Goal: Transaction & Acquisition: Book appointment/travel/reservation

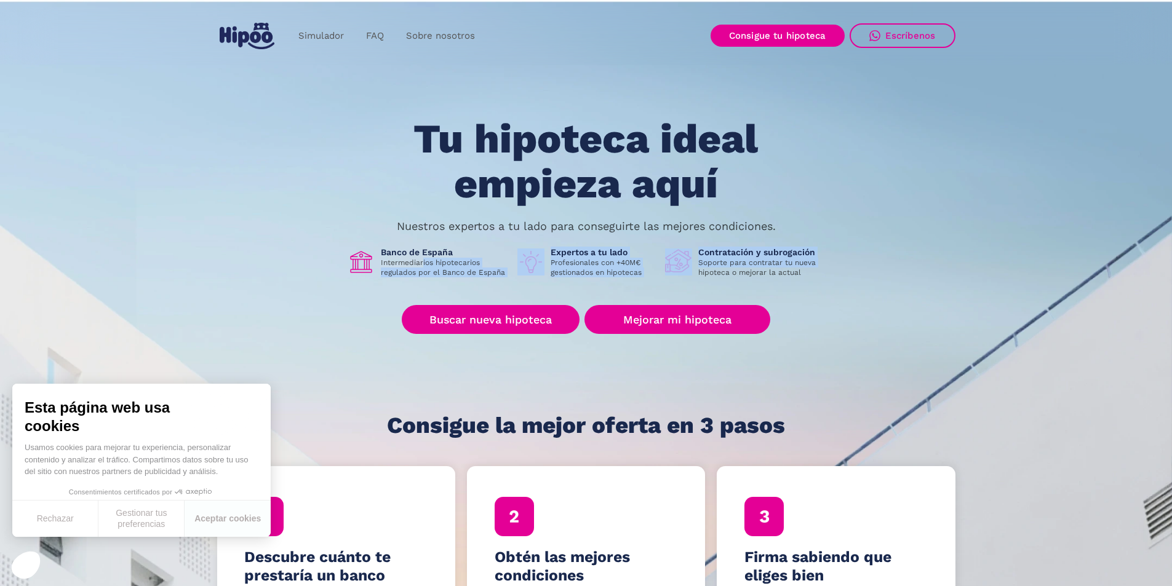
drag, startPoint x: 421, startPoint y: 261, endPoint x: 701, endPoint y: 271, distance: 279.5
click at [696, 271] on div "Banco de España Intermediarios hipotecarios regulados por el Banco de España Ex…" at bounding box center [586, 262] width 477 height 31
click at [759, 266] on p "Soporte para contratar tu nueva hipoteca o mejorar la actual" at bounding box center [761, 268] width 127 height 20
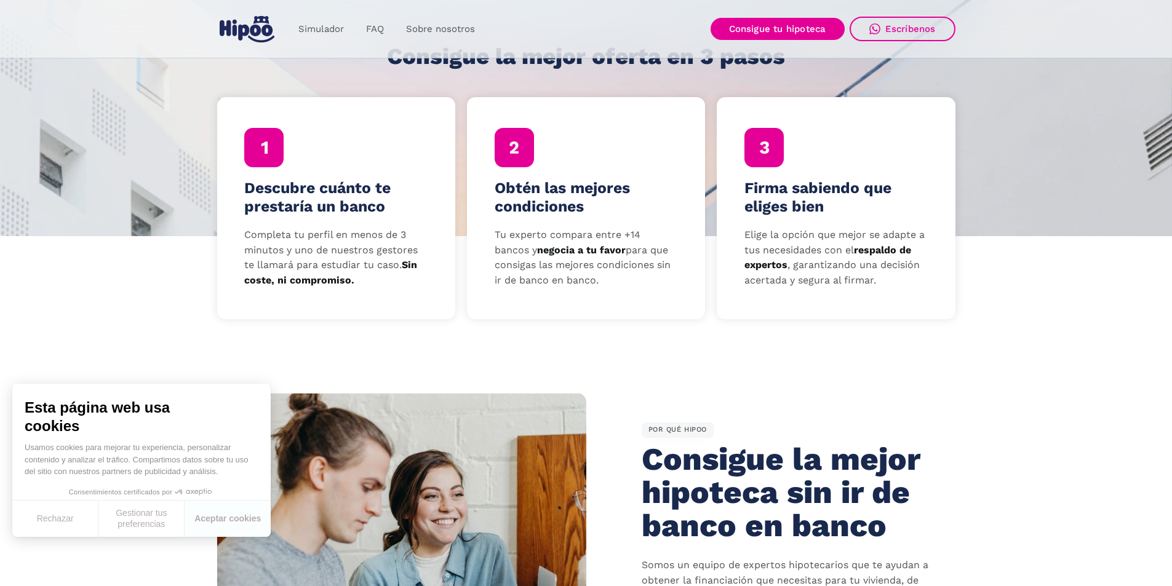
scroll to position [308, 0]
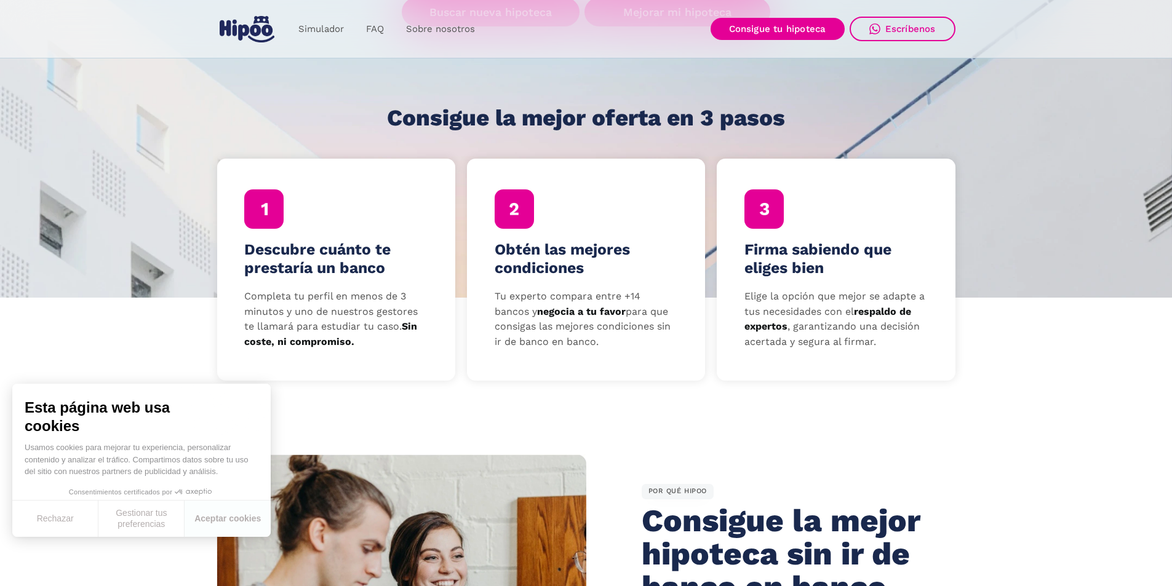
click at [343, 257] on h4 "Descubre cuánto te prestaría un banco" at bounding box center [335, 259] width 183 height 37
click at [257, 195] on div at bounding box center [263, 208] width 39 height 39
click at [279, 348] on strong "Sin coste, ni compromiso." at bounding box center [330, 334] width 173 height 27
click at [229, 525] on button "Aceptar cookies" at bounding box center [228, 519] width 86 height 36
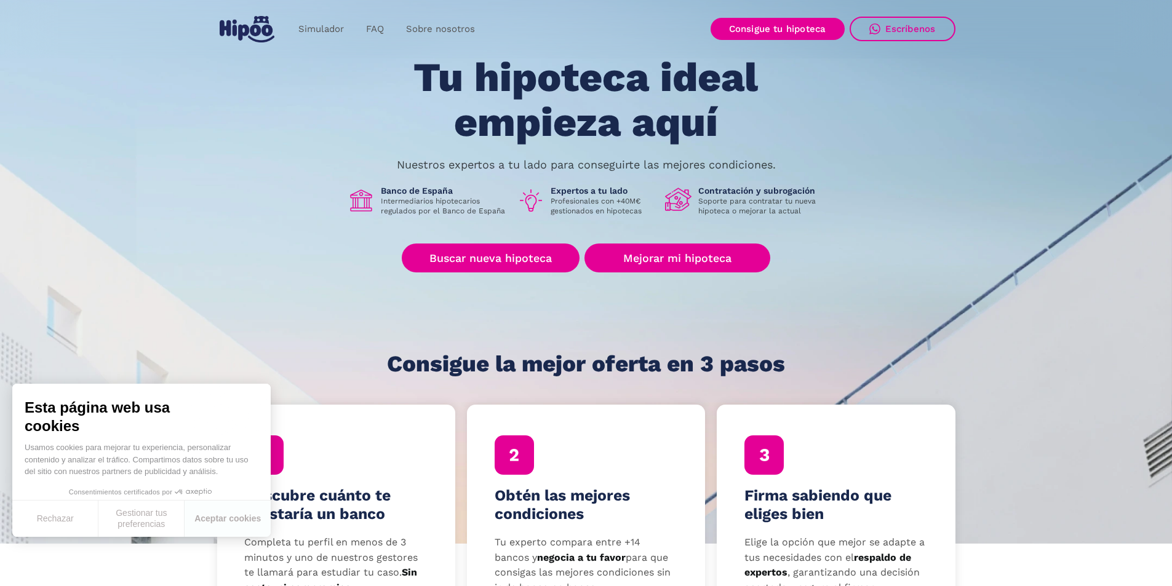
scroll to position [0, 0]
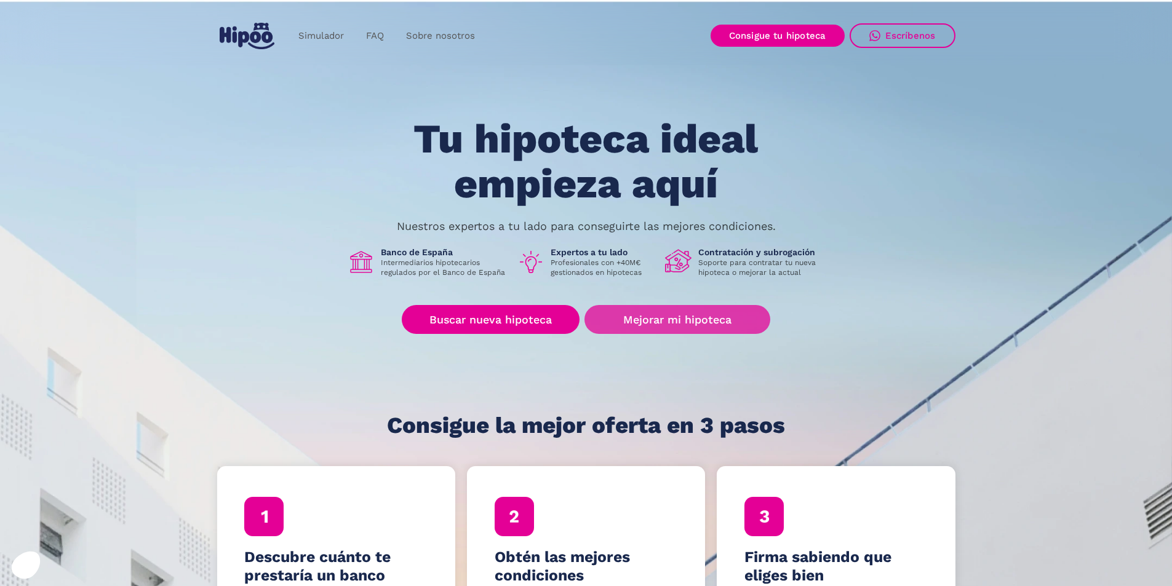
click at [634, 314] on link "Mejorar mi hipoteca" at bounding box center [676, 319] width 185 height 29
